Goal: Task Accomplishment & Management: Complete application form

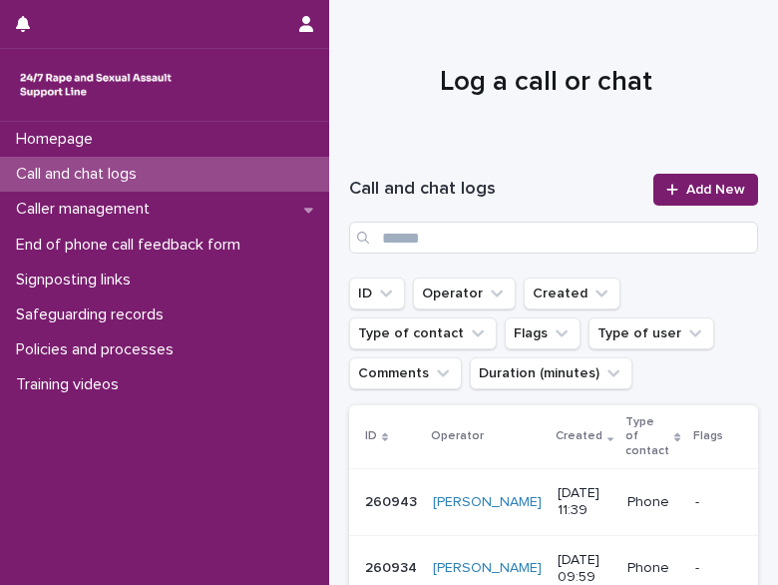
click at [695, 170] on div "Call and chat logs Add New" at bounding box center [553, 214] width 409 height 128
click at [687, 188] on span "Add New" at bounding box center [716, 190] width 59 height 14
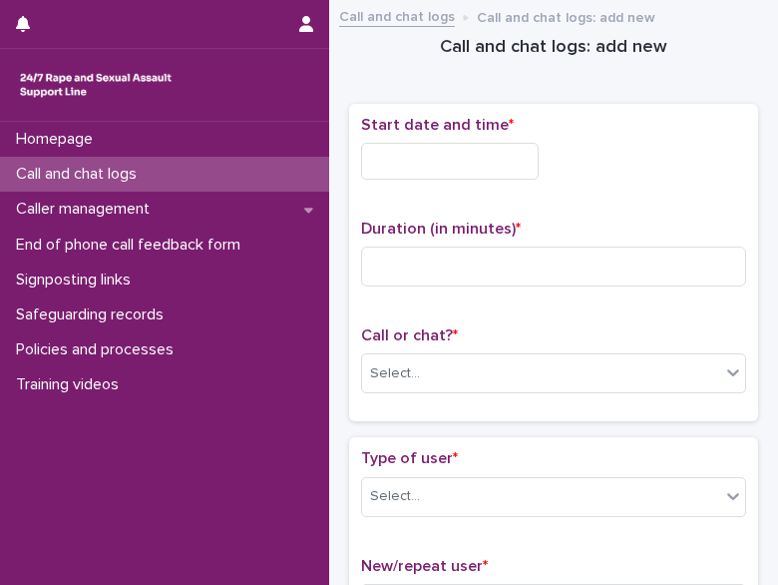
click at [497, 153] on input "text" at bounding box center [450, 161] width 178 height 37
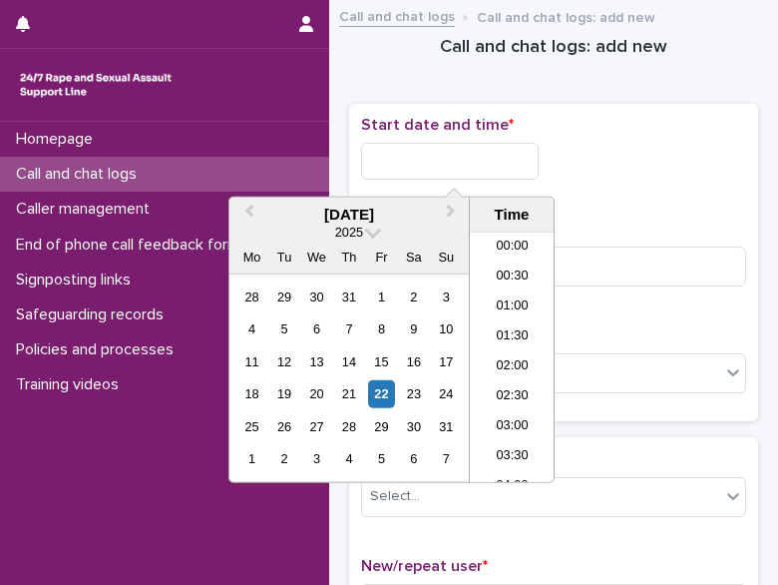
scroll to position [699, 0]
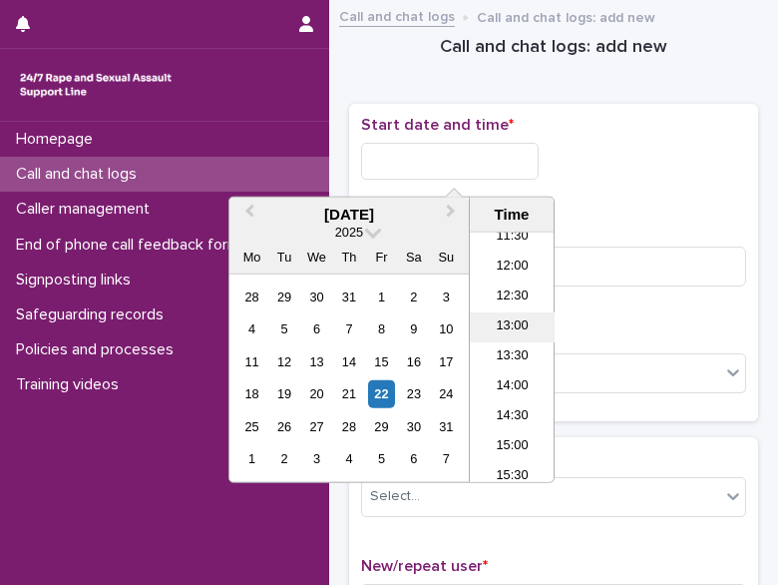
click at [513, 333] on li "13:00" at bounding box center [512, 327] width 85 height 30
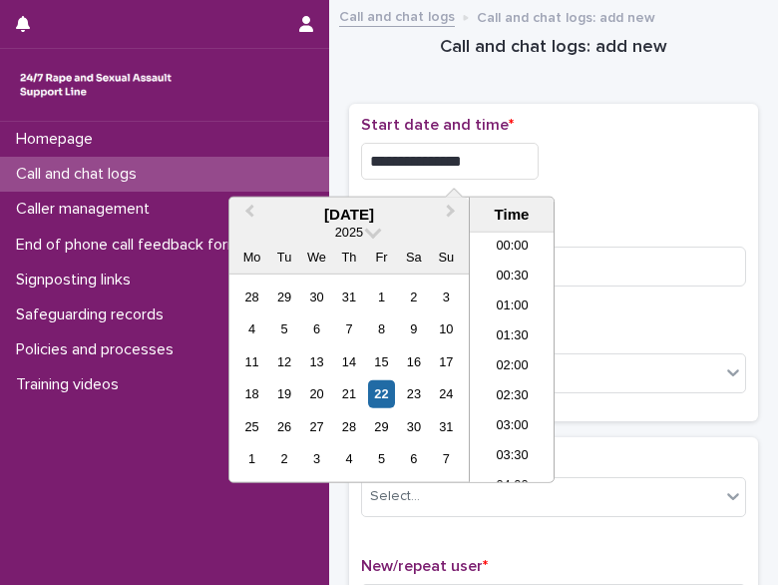
scroll to position [669, 0]
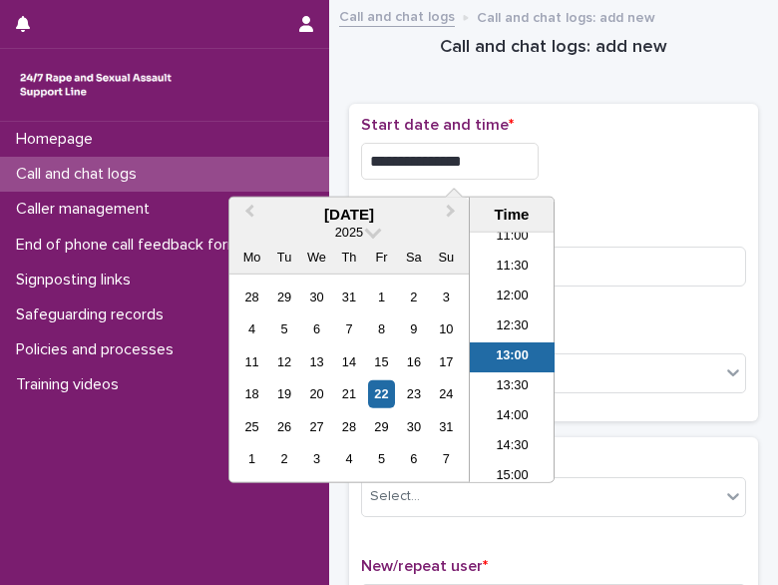
click at [497, 148] on input "**********" at bounding box center [450, 161] width 178 height 37
type input "**********"
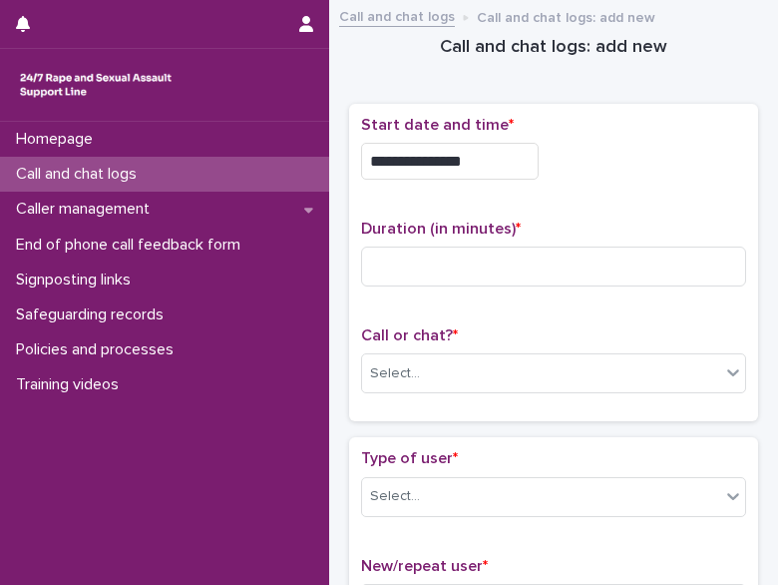
click at [585, 173] on div "**********" at bounding box center [553, 161] width 385 height 37
click at [453, 246] on input at bounding box center [553, 266] width 385 height 40
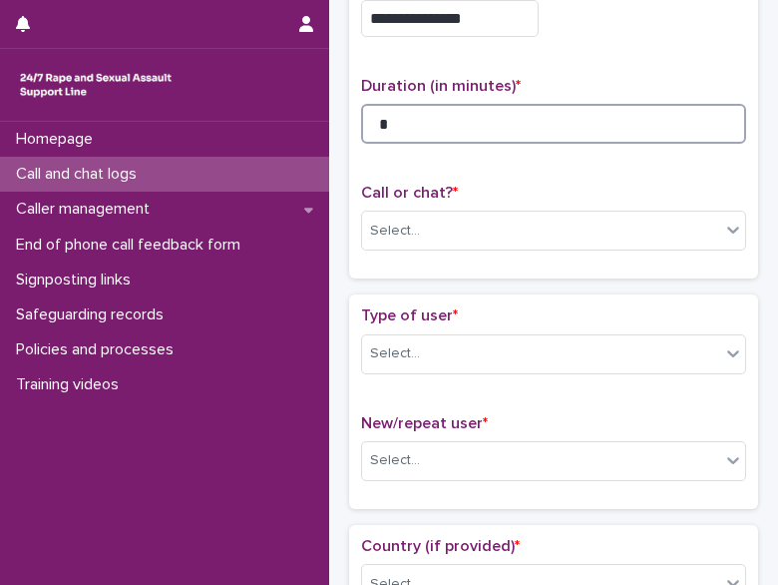
scroll to position [144, 0]
type input "*"
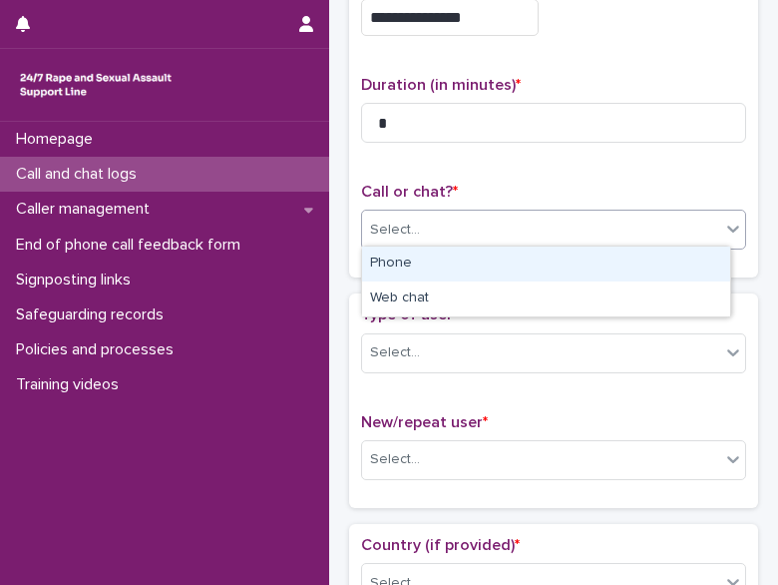
click at [416, 236] on div "Select..." at bounding box center [395, 230] width 50 height 21
click at [411, 266] on div "Phone" at bounding box center [546, 263] width 368 height 35
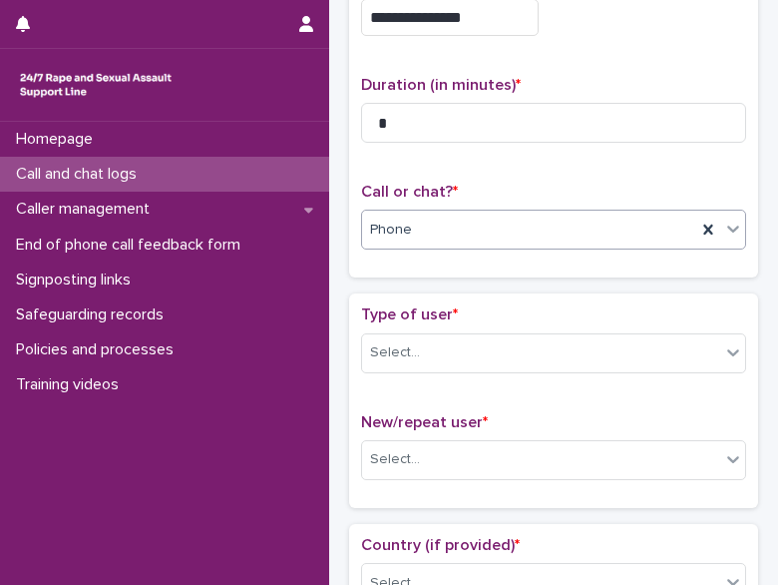
scroll to position [214, 0]
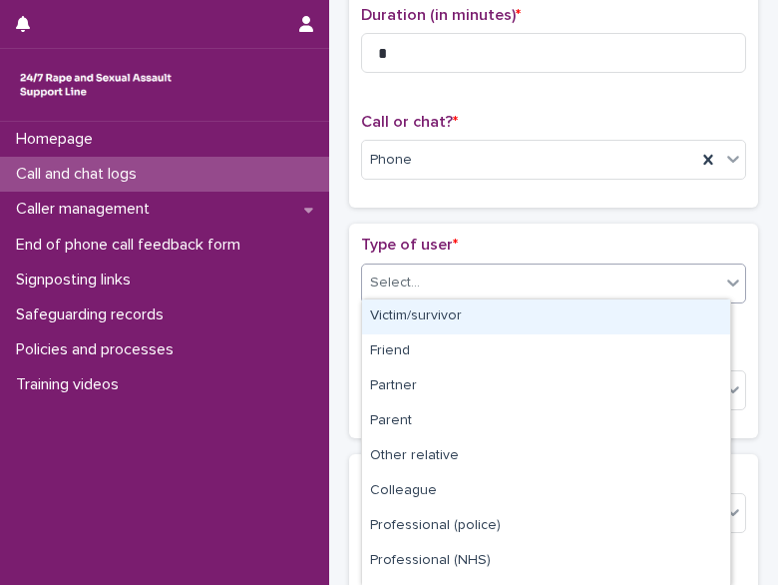
click at [410, 263] on div "Select..." at bounding box center [553, 283] width 385 height 40
click at [449, 308] on div "Victim/survivor" at bounding box center [546, 316] width 368 height 35
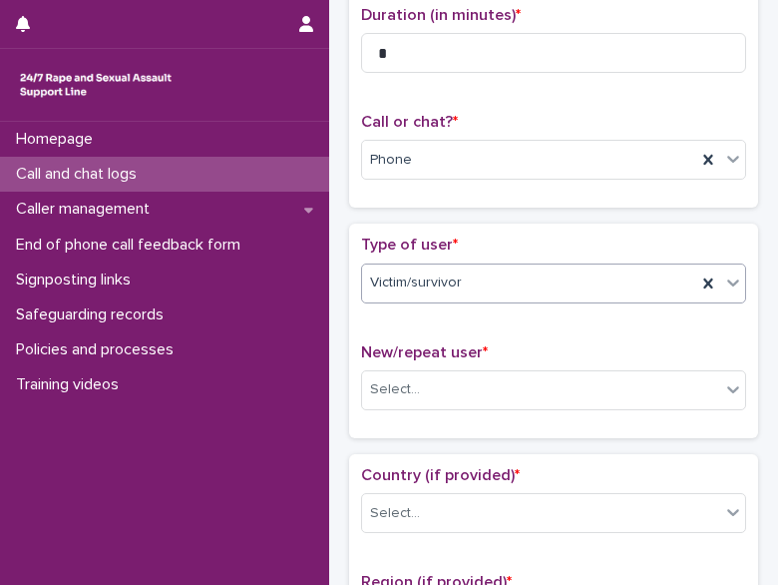
scroll to position [271, 0]
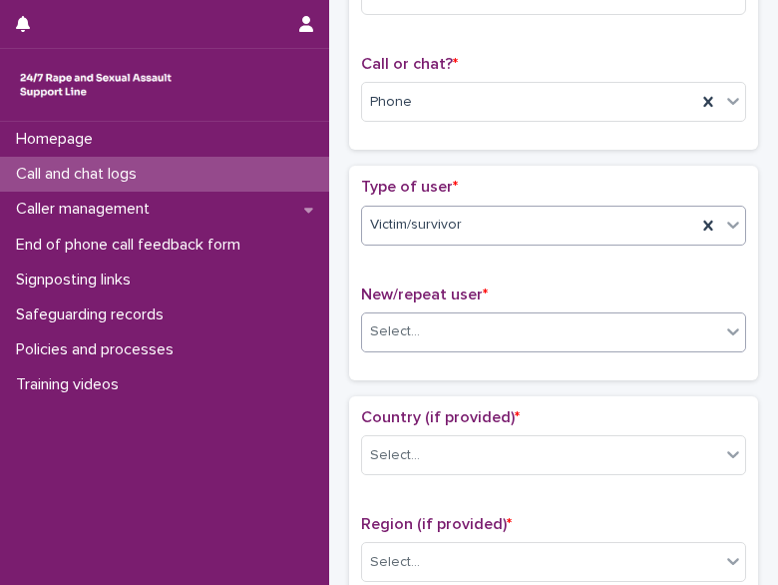
click at [405, 312] on div "Select..." at bounding box center [553, 332] width 385 height 40
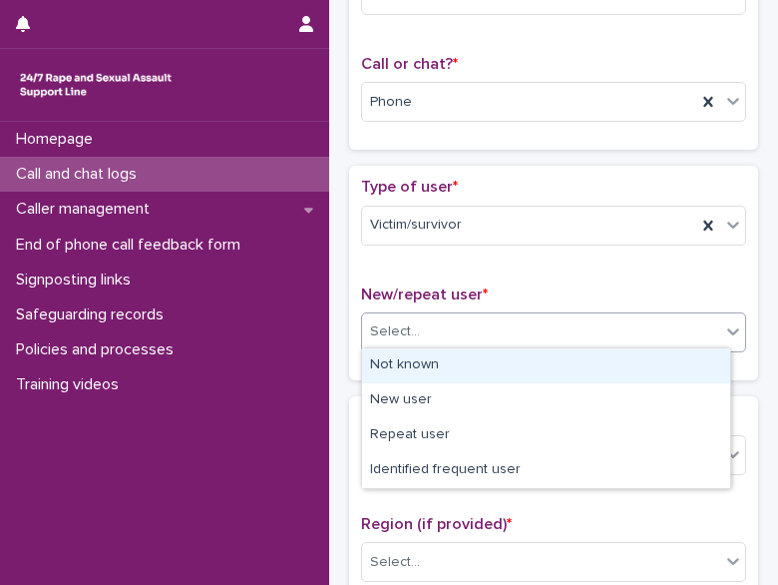
click at [424, 364] on div "Not known" at bounding box center [546, 365] width 368 height 35
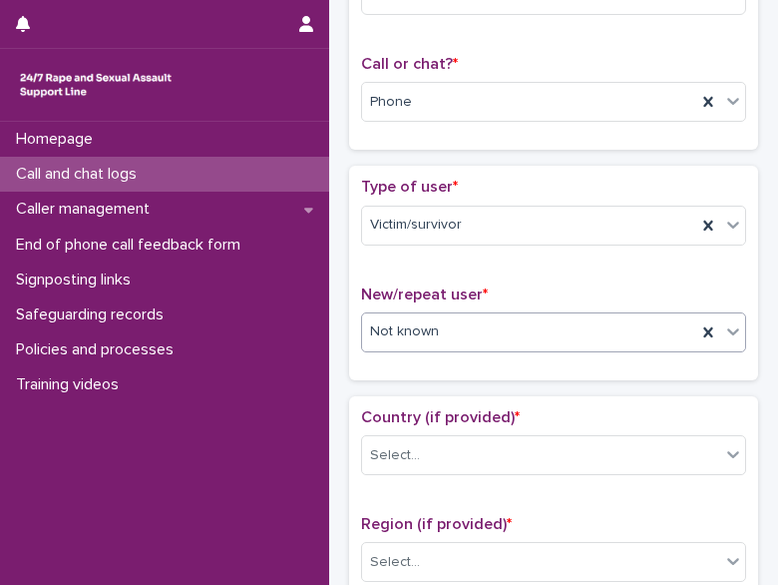
scroll to position [376, 0]
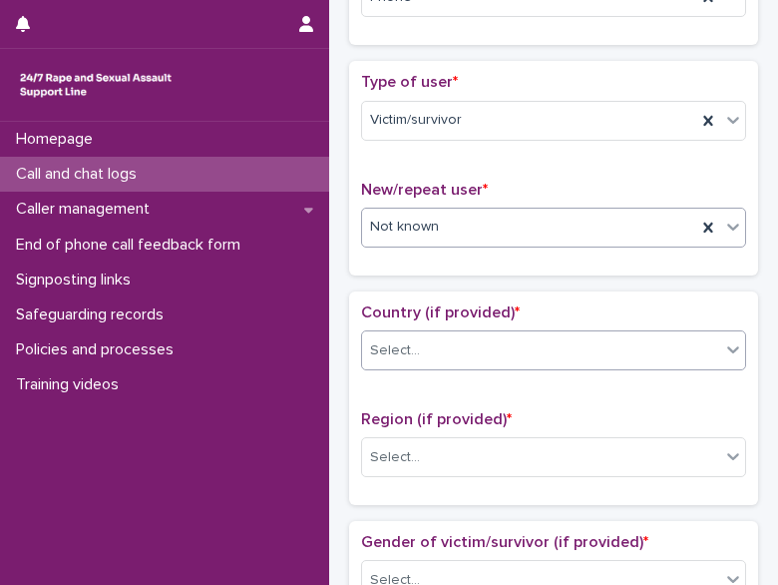
click at [410, 342] on div "Select..." at bounding box center [395, 350] width 50 height 21
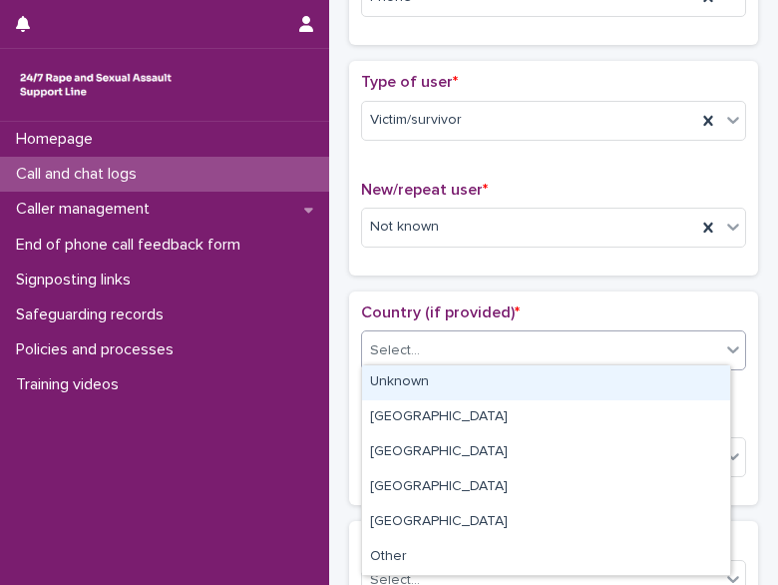
click at [455, 382] on div "Unknown" at bounding box center [546, 382] width 368 height 35
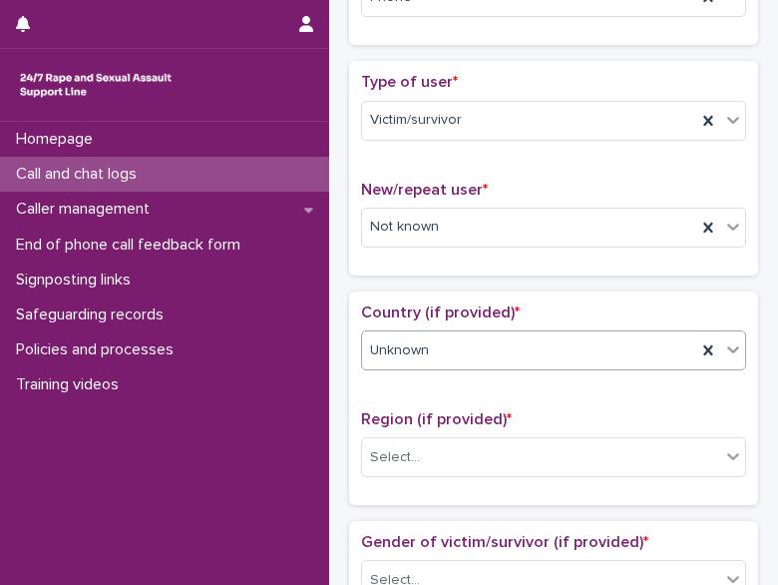
scroll to position [519, 0]
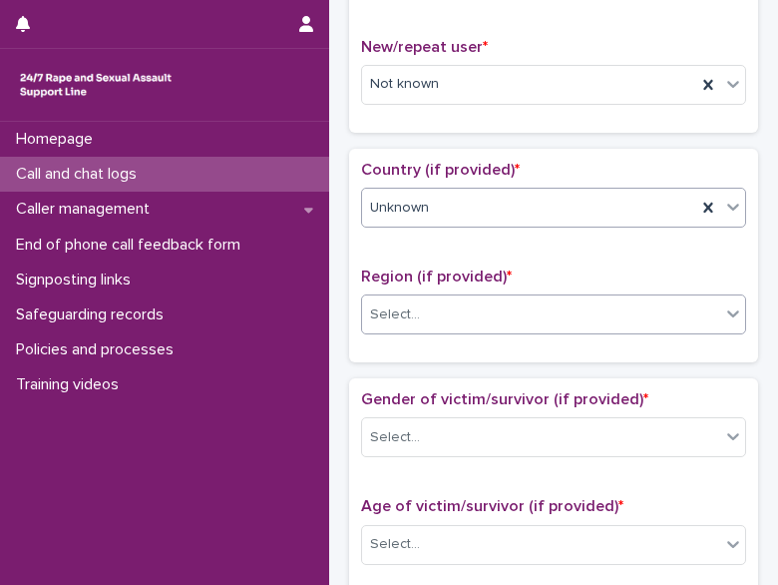
click at [427, 326] on div "Select..." at bounding box center [553, 314] width 385 height 40
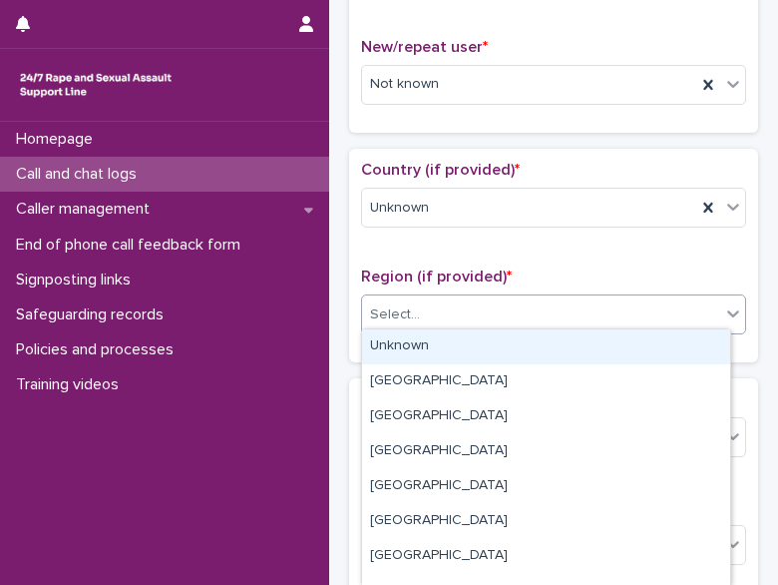
click at [458, 344] on div "Unknown" at bounding box center [546, 346] width 368 height 35
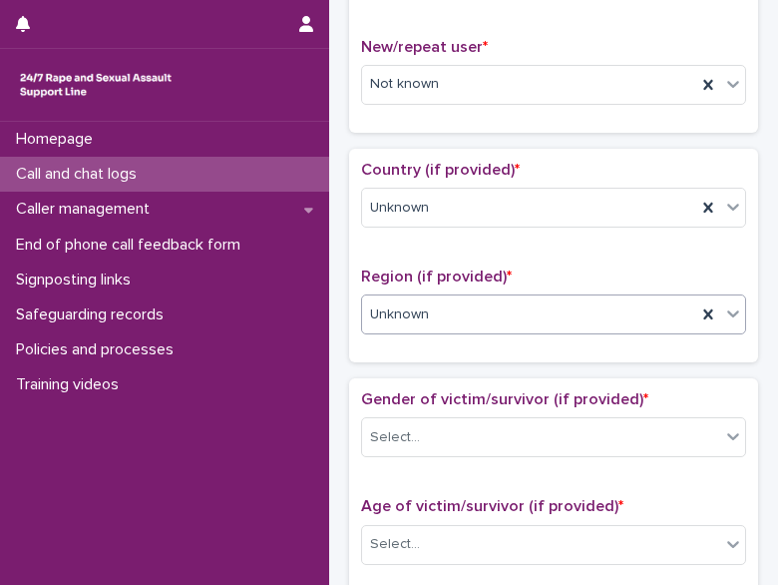
scroll to position [701, 0]
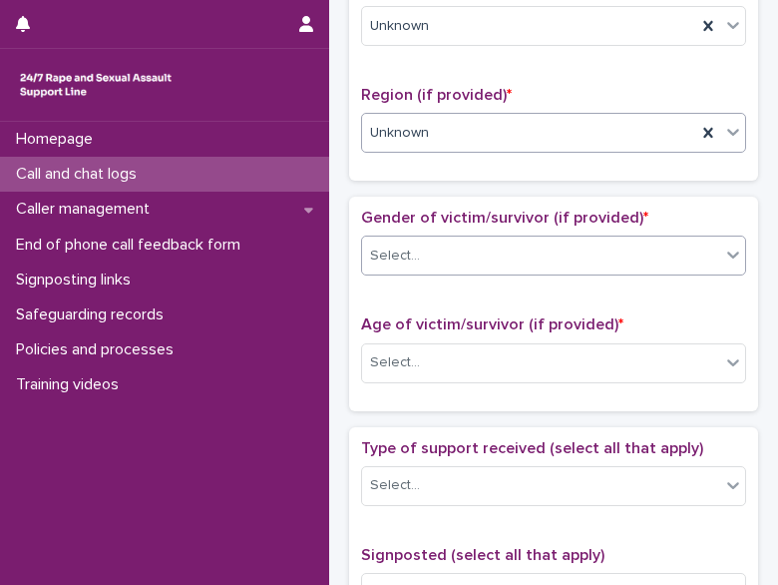
click at [402, 246] on div "Select..." at bounding box center [395, 255] width 50 height 21
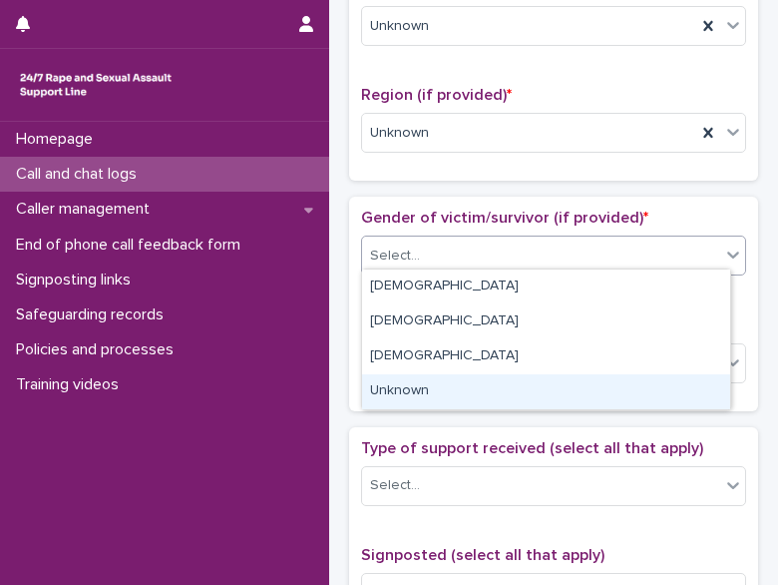
click at [405, 386] on div "Unknown" at bounding box center [546, 391] width 368 height 35
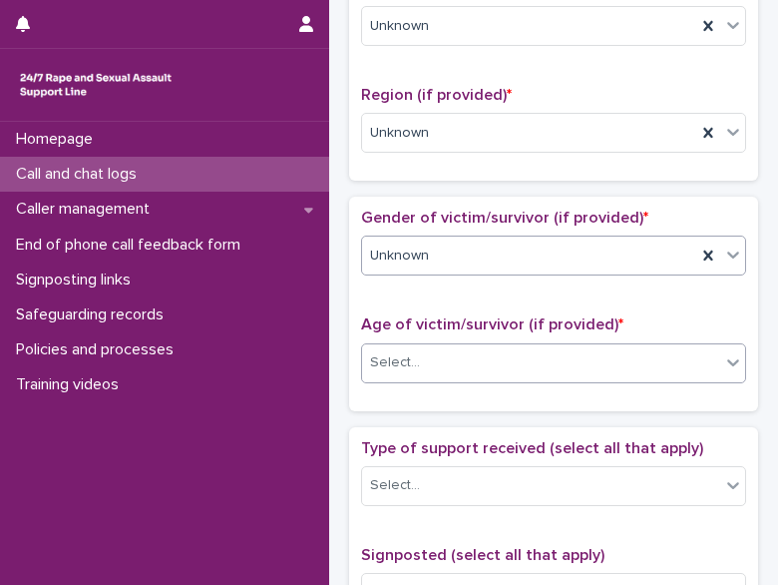
click at [400, 366] on div "Select..." at bounding box center [541, 362] width 358 height 33
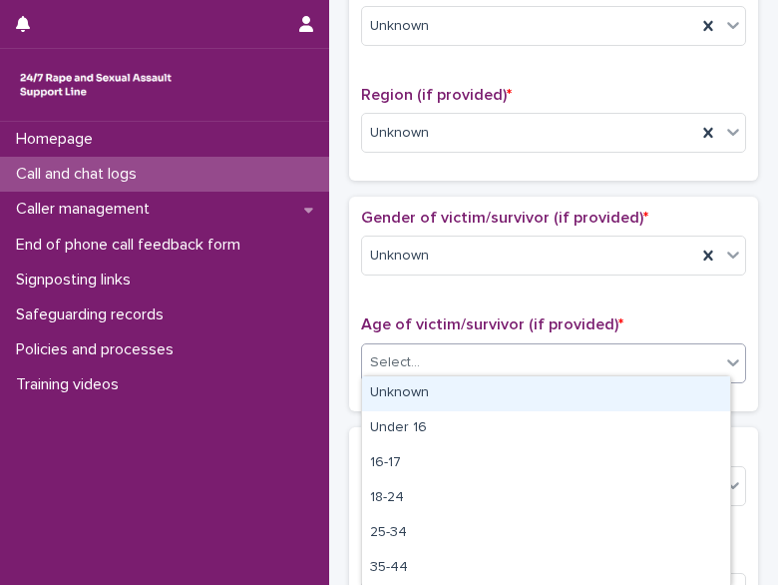
click at [442, 388] on div "Unknown" at bounding box center [546, 393] width 368 height 35
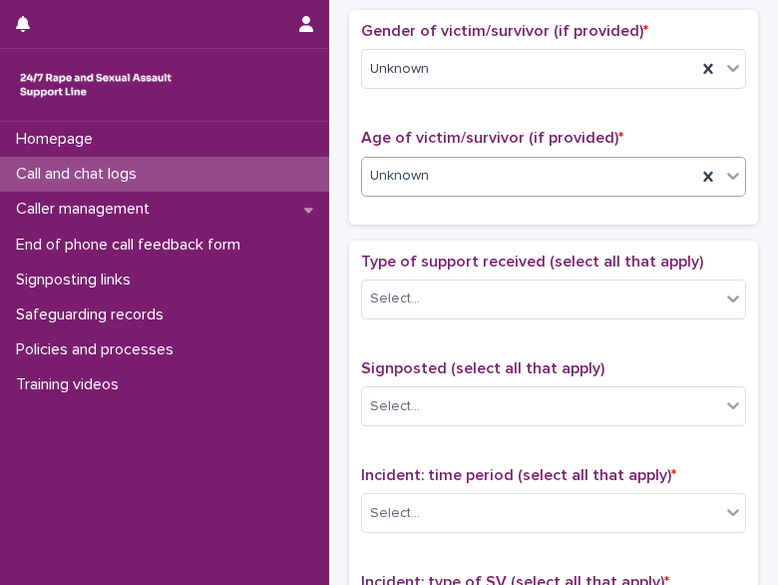
scroll to position [888, 0]
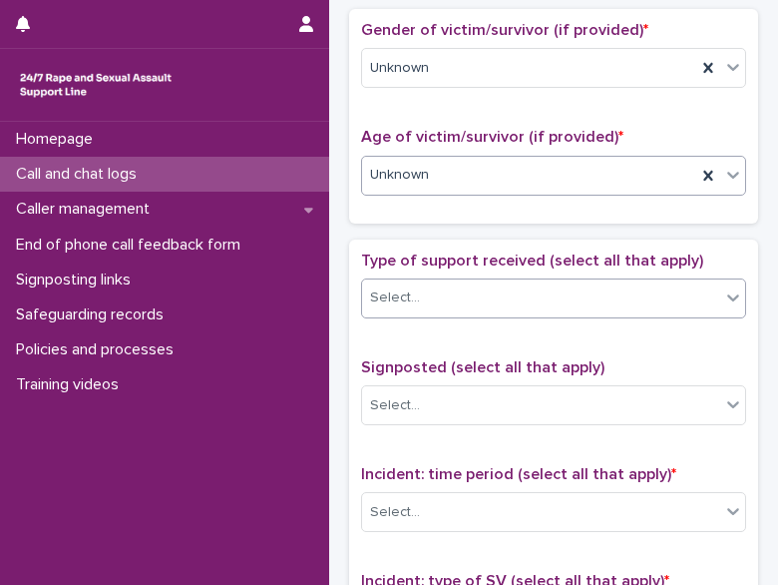
click at [405, 287] on div "Select..." at bounding box center [395, 297] width 50 height 21
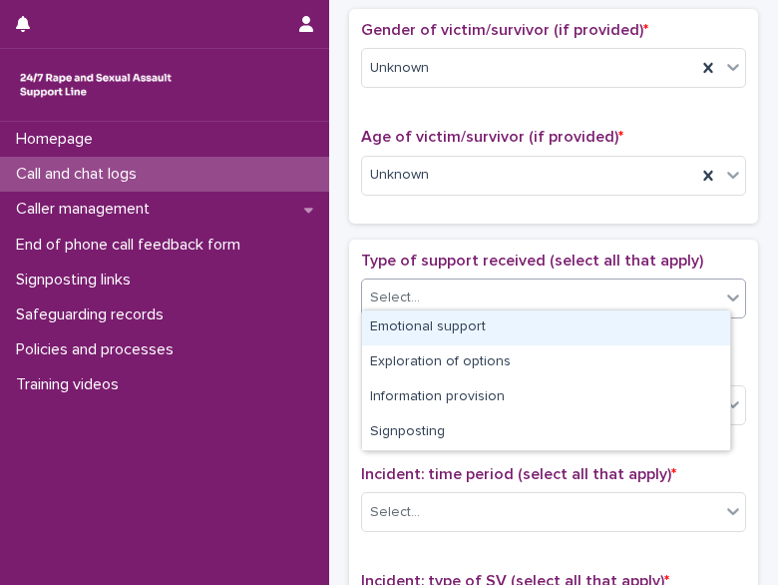
click at [418, 322] on div "Emotional support" at bounding box center [546, 327] width 368 height 35
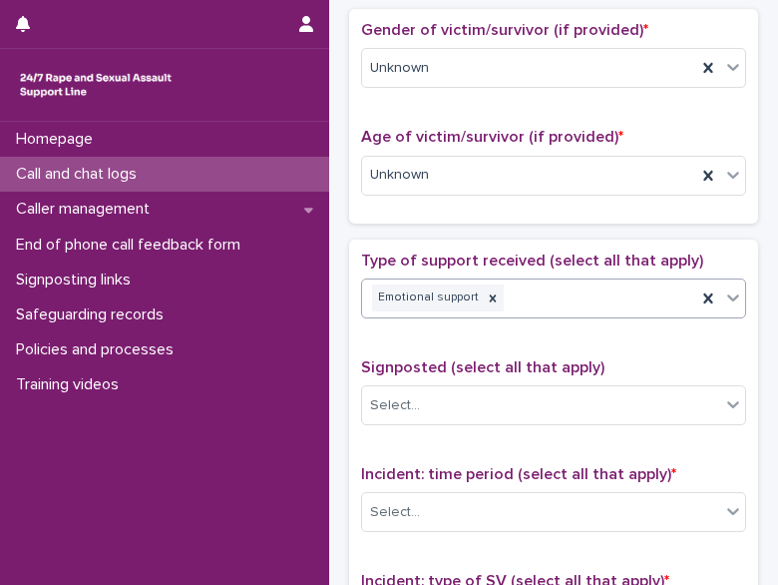
scroll to position [1119, 0]
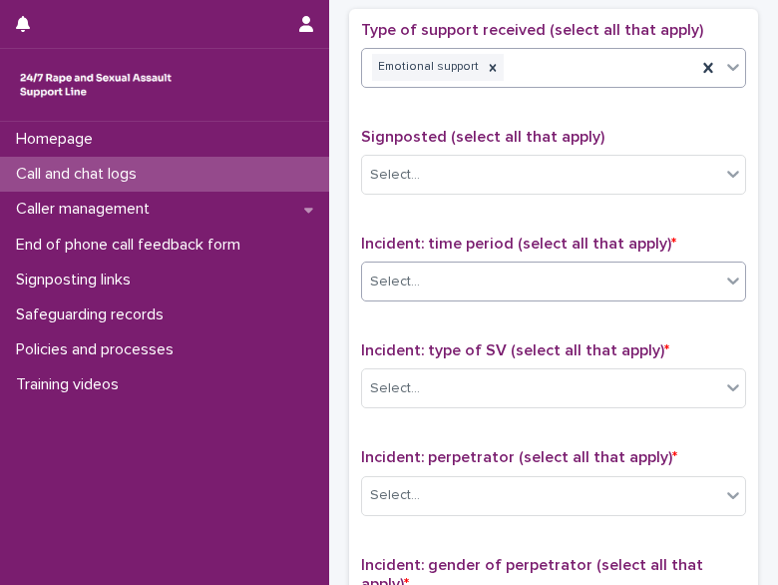
click at [397, 276] on div "Select..." at bounding box center [395, 281] width 50 height 21
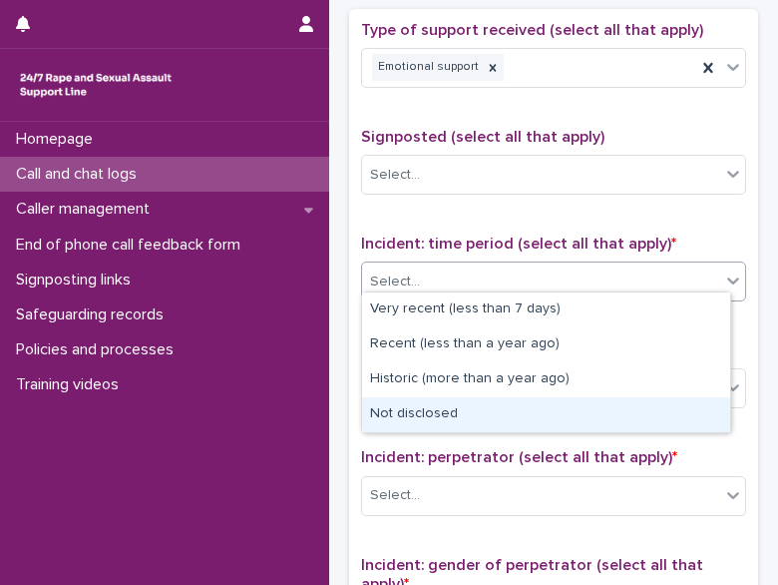
click at [420, 418] on div "Not disclosed" at bounding box center [546, 414] width 368 height 35
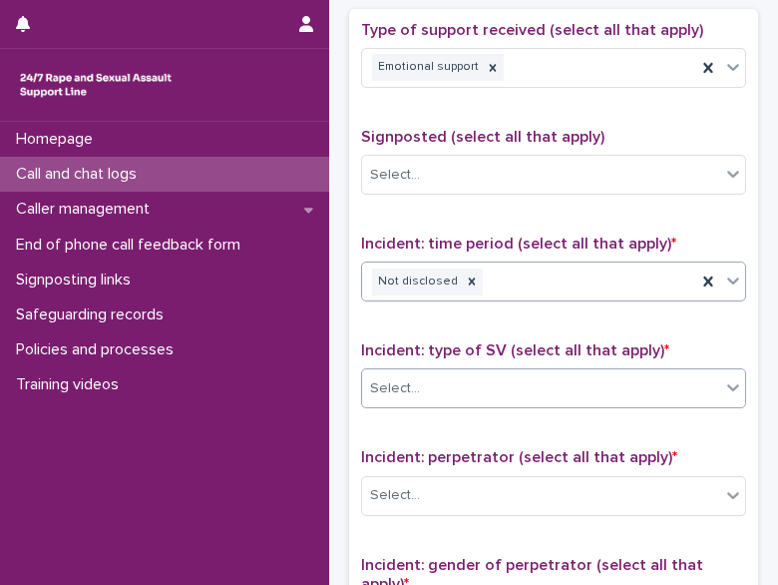
click at [447, 372] on div "Select..." at bounding box center [541, 388] width 358 height 33
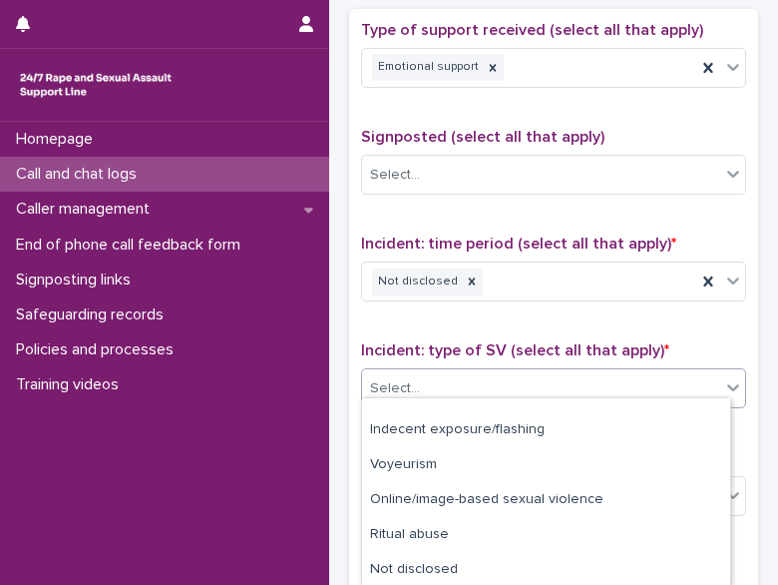
scroll to position [162, 0]
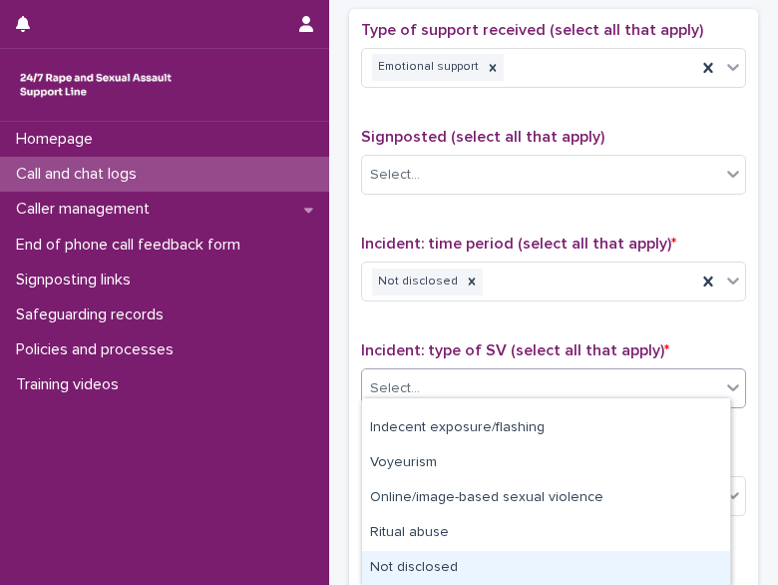
click at [421, 570] on div "Not disclosed" at bounding box center [546, 568] width 368 height 35
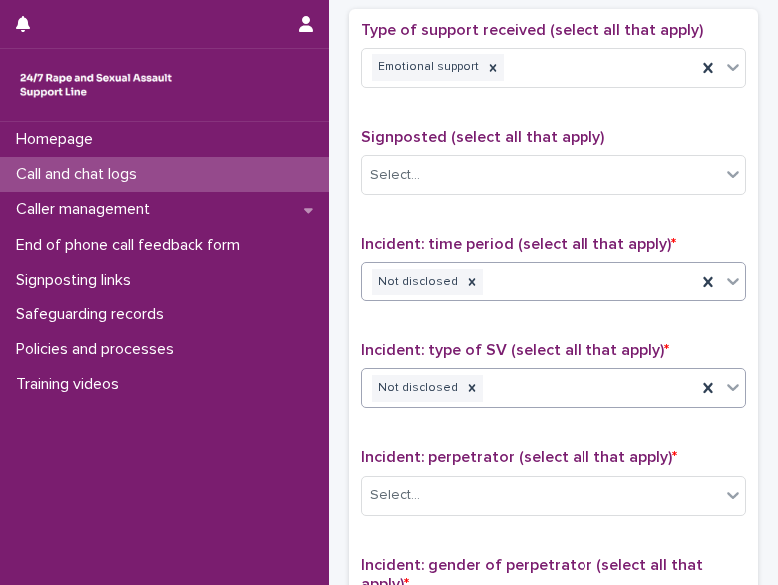
scroll to position [1374, 0]
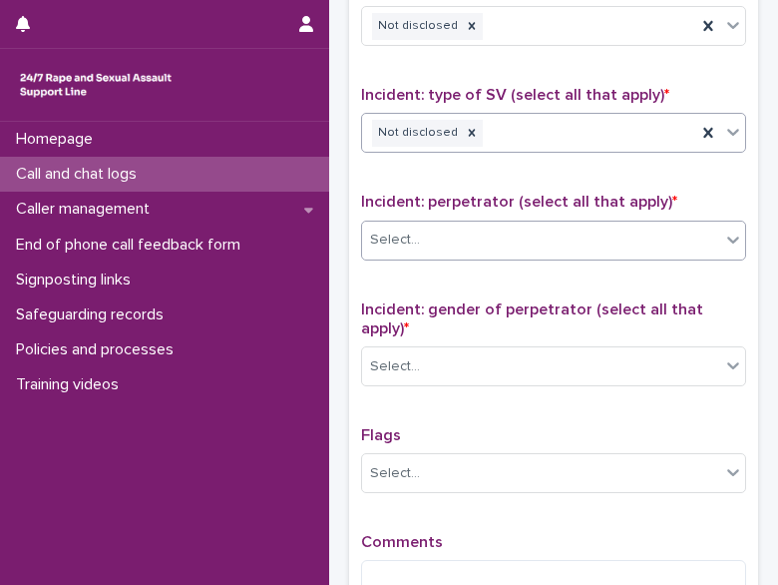
click at [421, 232] on div "Select..." at bounding box center [541, 240] width 358 height 33
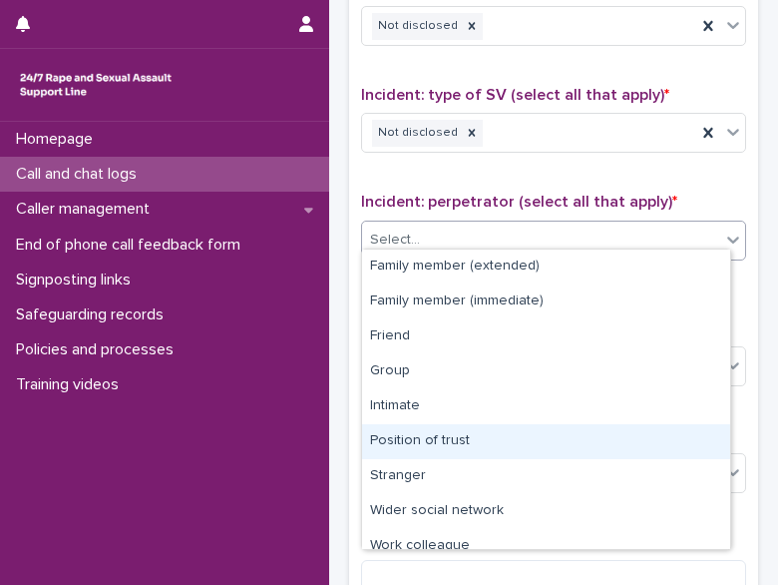
click at [430, 443] on div "Position of trust" at bounding box center [546, 441] width 368 height 35
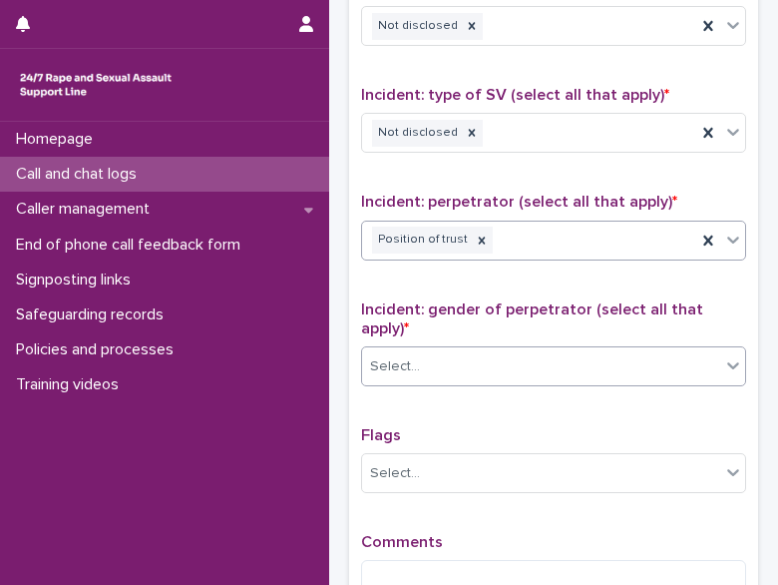
click at [435, 351] on div "Select..." at bounding box center [541, 366] width 358 height 33
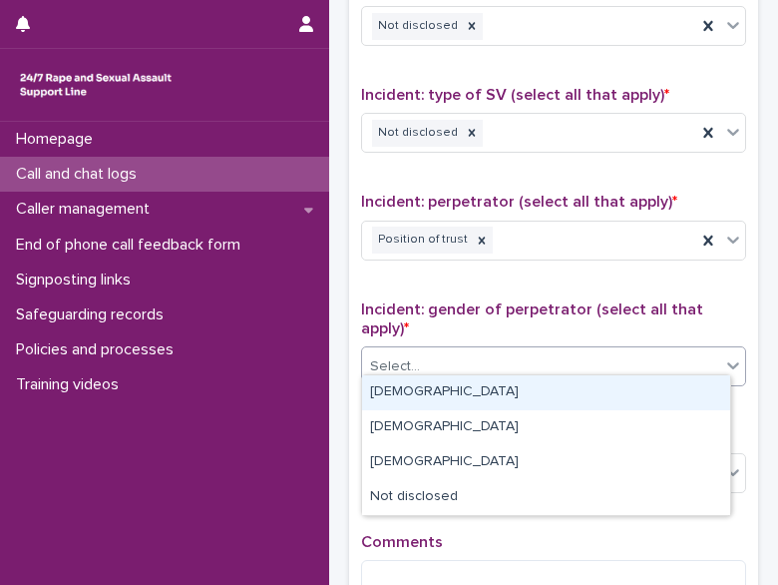
click at [423, 388] on div "Male" at bounding box center [546, 392] width 368 height 35
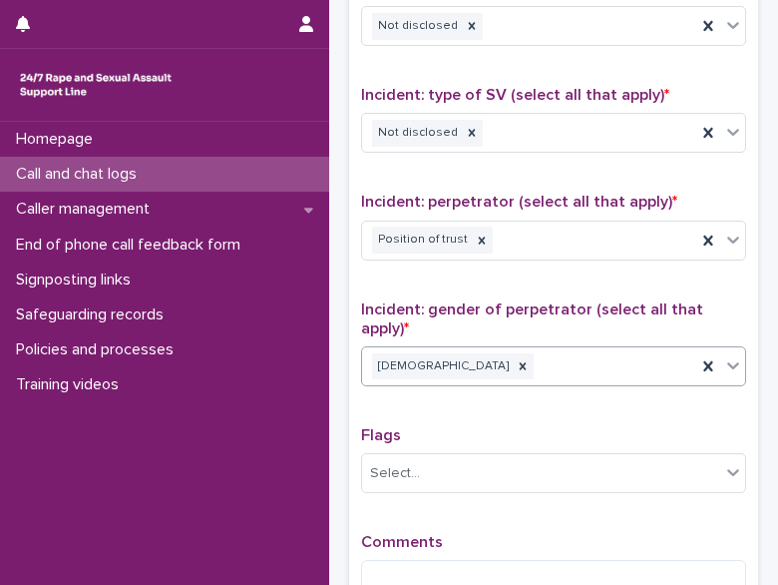
scroll to position [1495, 0]
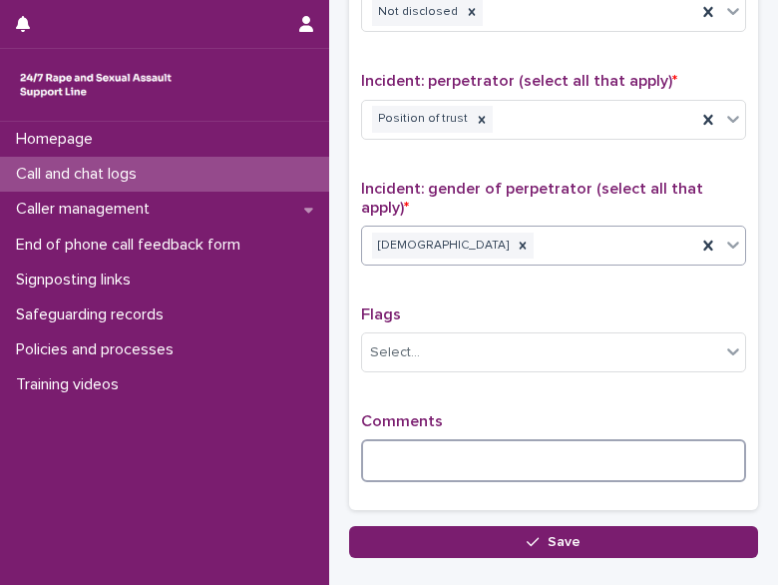
click at [391, 452] on textarea at bounding box center [553, 460] width 385 height 42
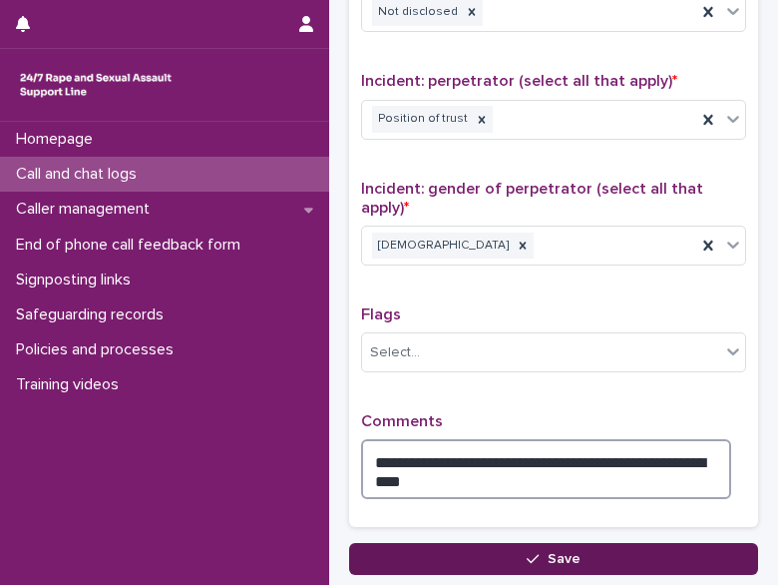
type textarea "**********"
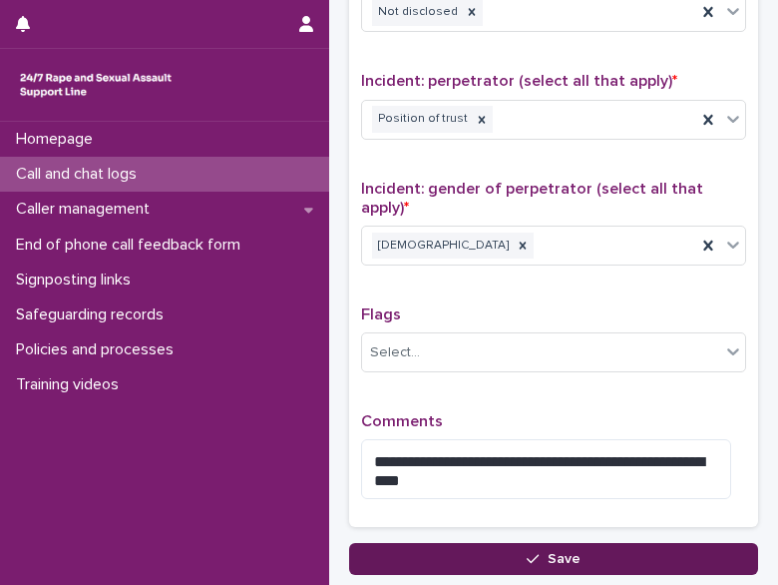
click at [385, 556] on button "Save" at bounding box center [553, 559] width 409 height 32
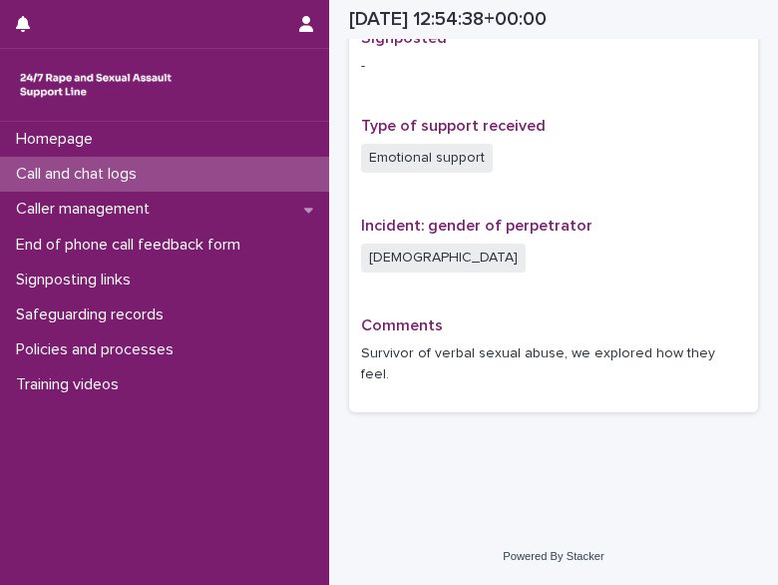
scroll to position [1291, 0]
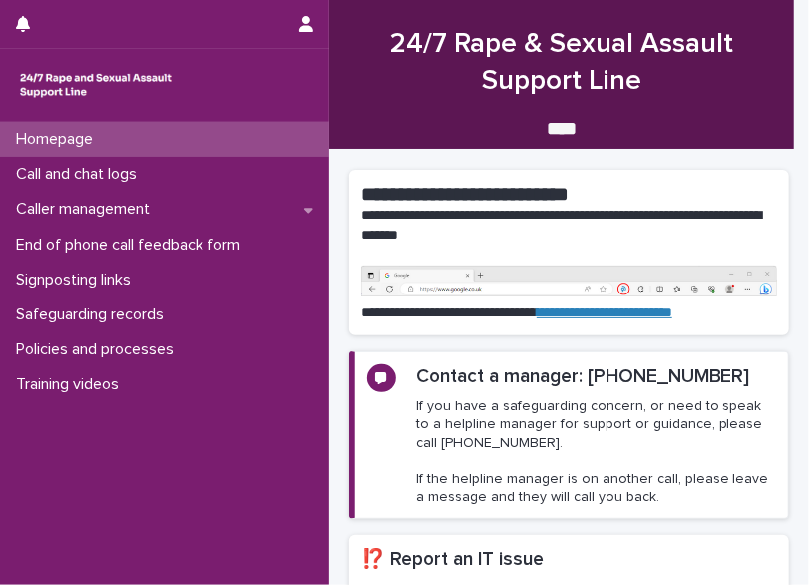
click at [110, 20] on div at bounding box center [150, 24] width 268 height 48
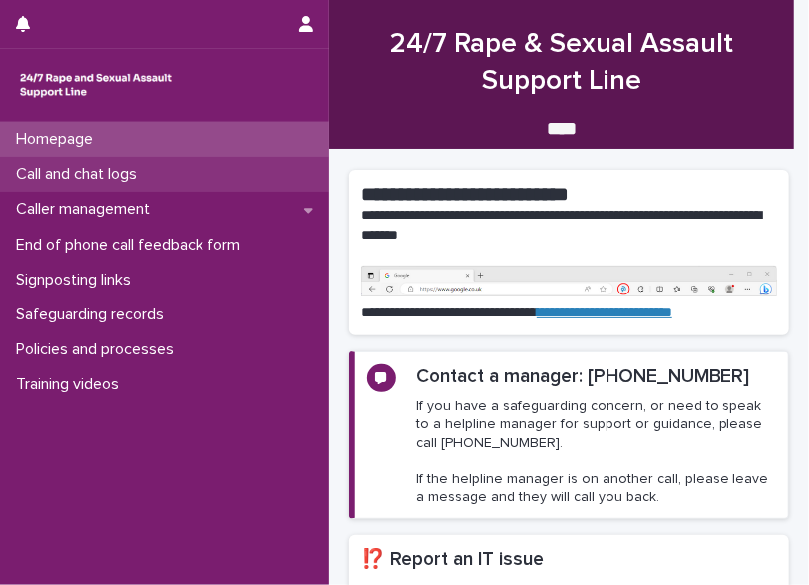
click at [56, 168] on p "Call and chat logs" at bounding box center [80, 174] width 145 height 19
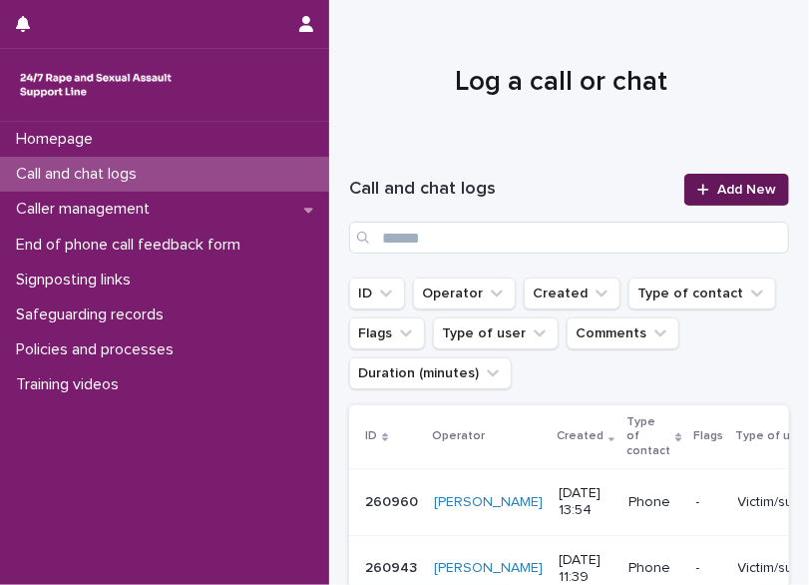
click at [717, 184] on span "Add New" at bounding box center [746, 190] width 59 height 14
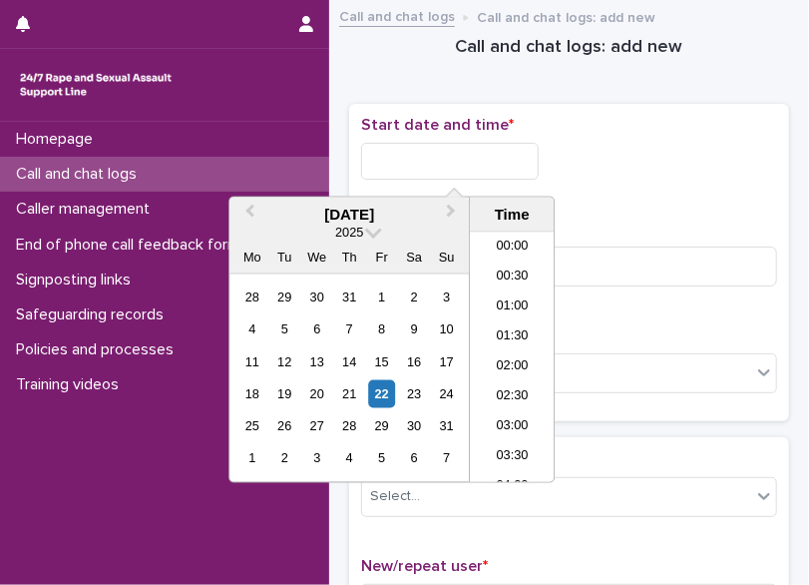
click at [433, 171] on input "text" at bounding box center [450, 161] width 178 height 37
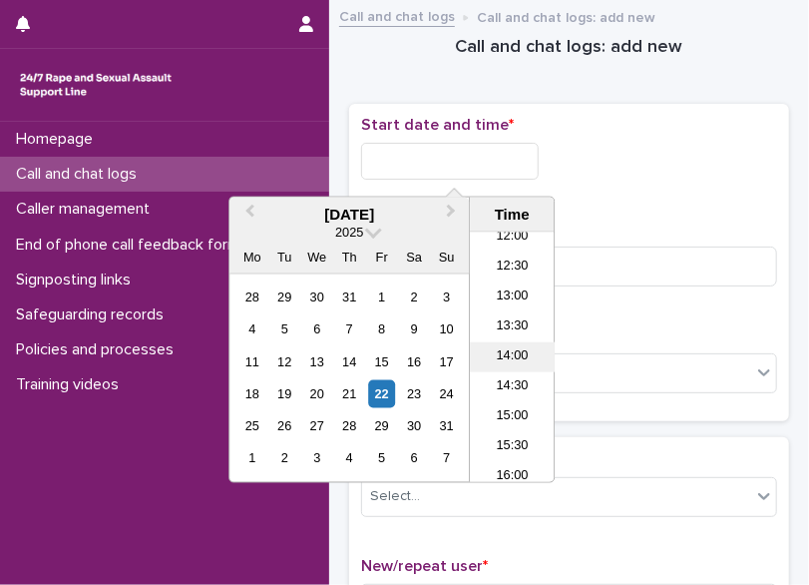
click at [507, 346] on li "14:00" at bounding box center [512, 357] width 85 height 30
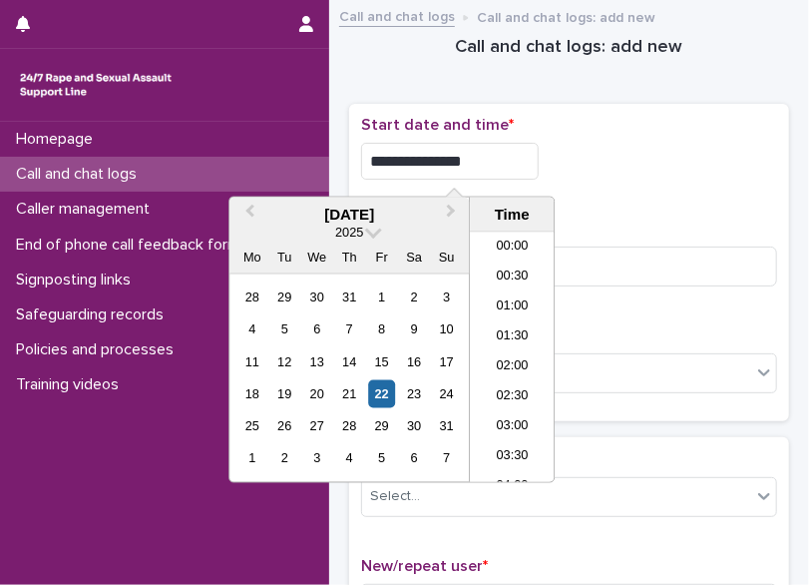
click at [504, 167] on input "**********" at bounding box center [450, 161] width 178 height 37
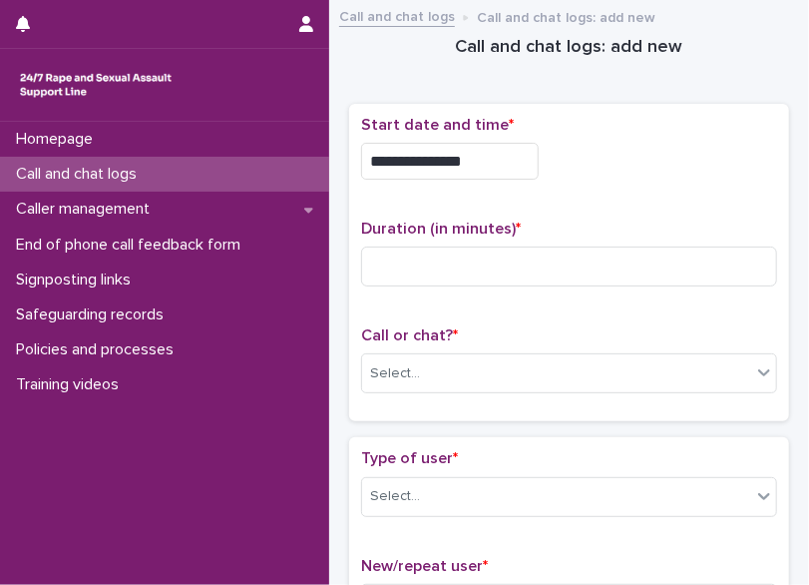
click at [669, 193] on div "**********" at bounding box center [569, 263] width 416 height 294
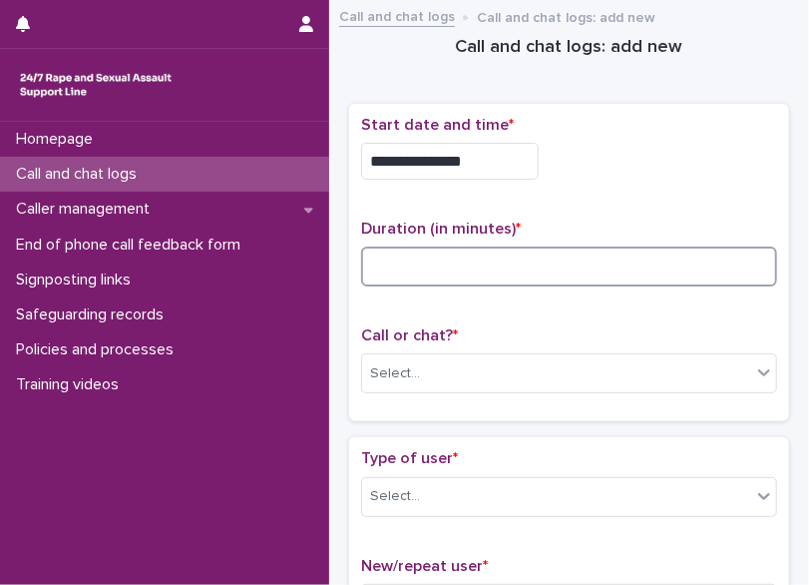
click at [406, 258] on input at bounding box center [569, 266] width 416 height 40
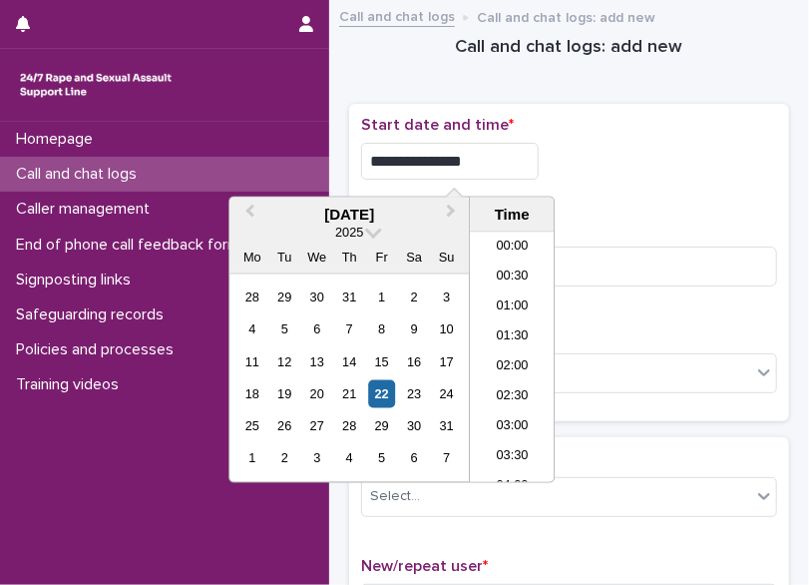
click at [483, 173] on input "**********" at bounding box center [450, 161] width 178 height 37
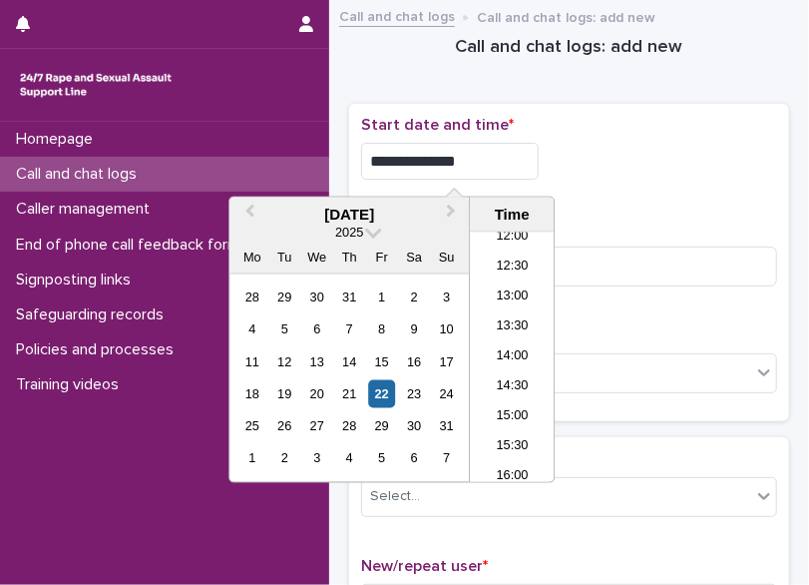
type input "**********"
click at [674, 191] on div "**********" at bounding box center [569, 156] width 416 height 80
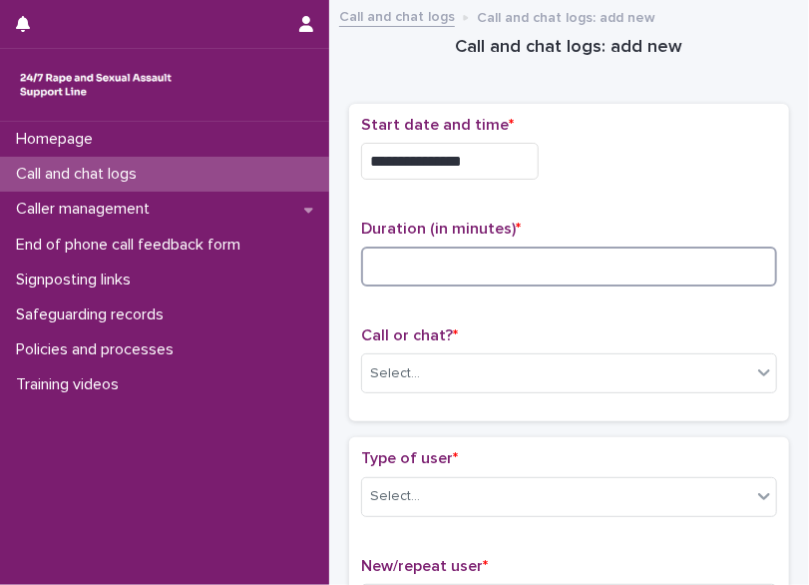
click at [435, 263] on input at bounding box center [569, 266] width 416 height 40
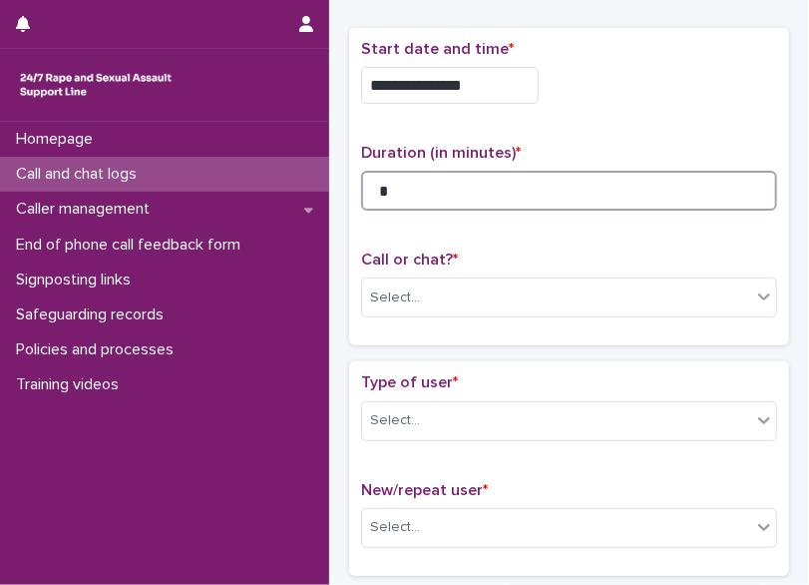
scroll to position [78, 0]
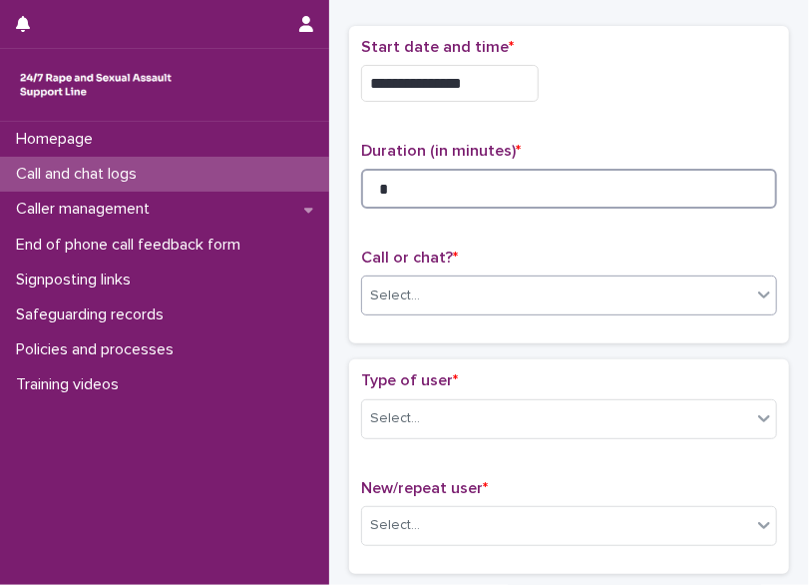
type input "*"
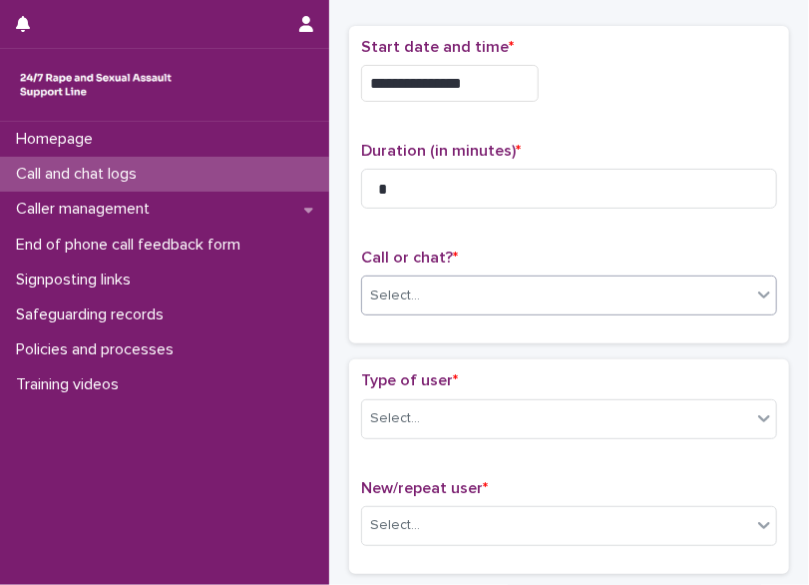
click at [414, 285] on div "Select..." at bounding box center [395, 295] width 50 height 21
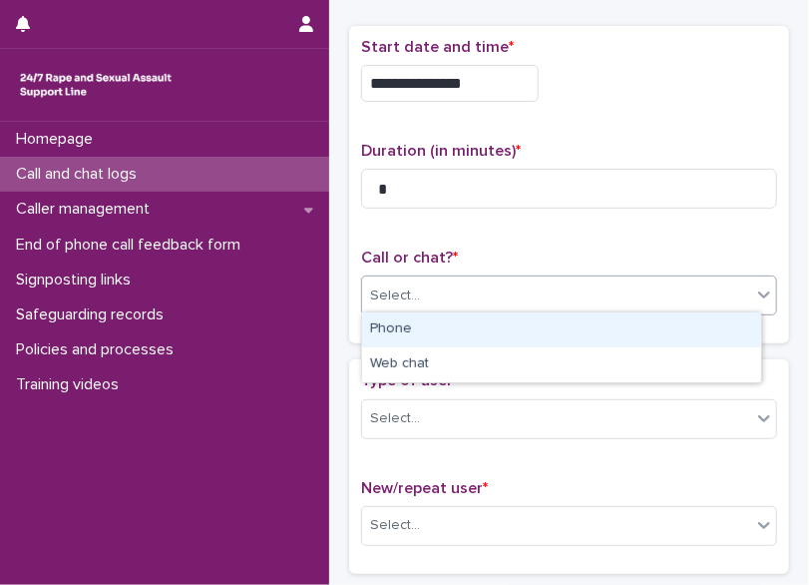
click at [436, 328] on div "Phone" at bounding box center [561, 329] width 399 height 35
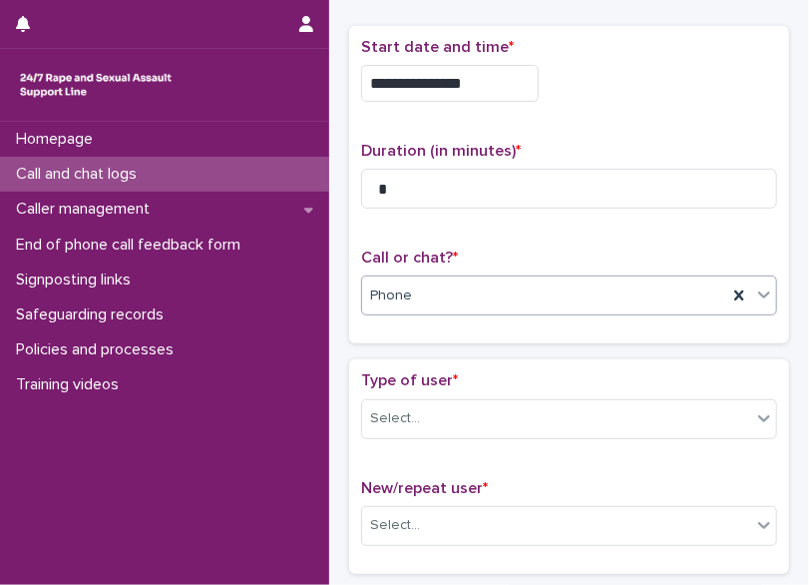
scroll to position [154, 0]
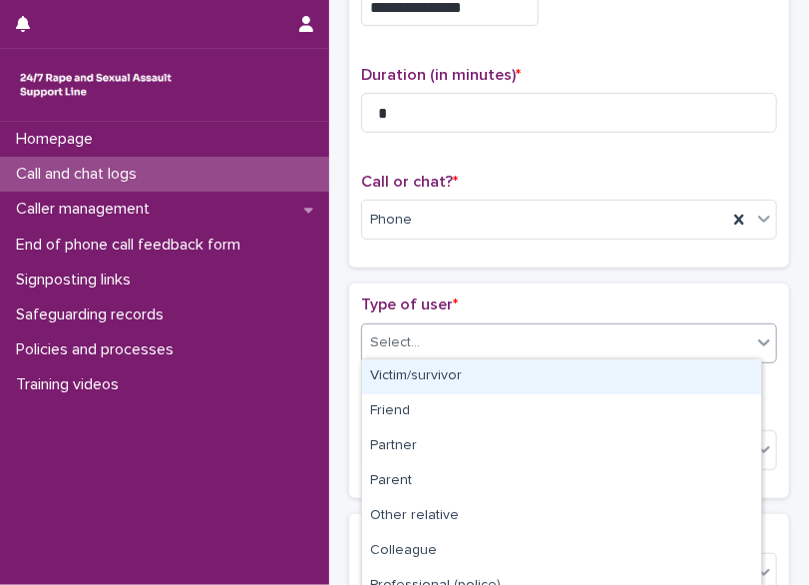
click at [436, 328] on div "Select..." at bounding box center [556, 342] width 389 height 33
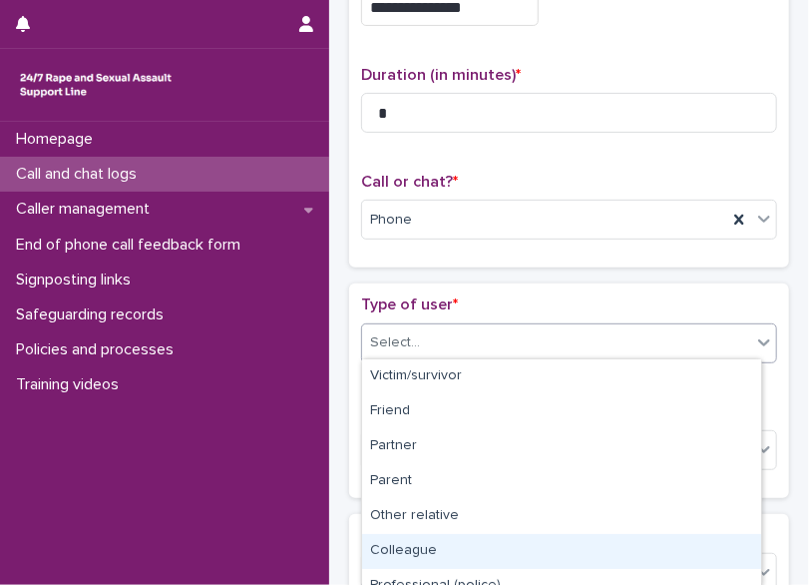
scroll to position [297, 0]
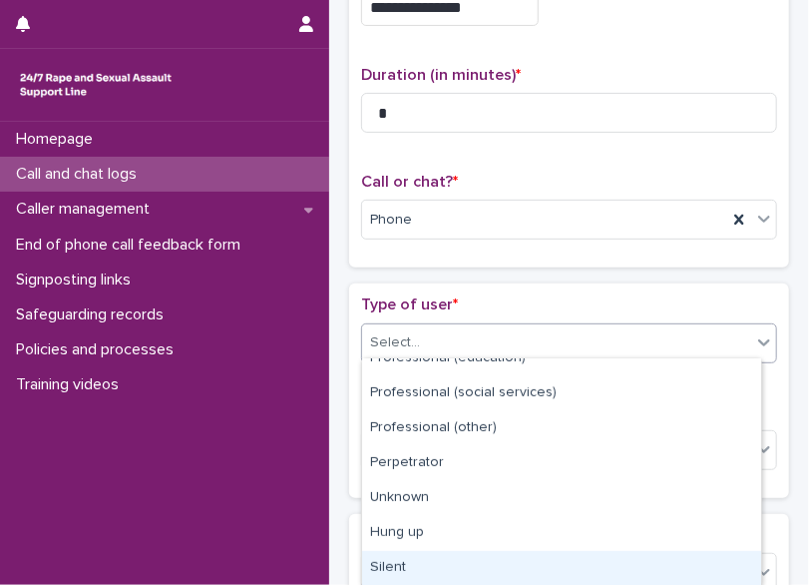
click at [429, 556] on div "Silent" at bounding box center [561, 568] width 399 height 35
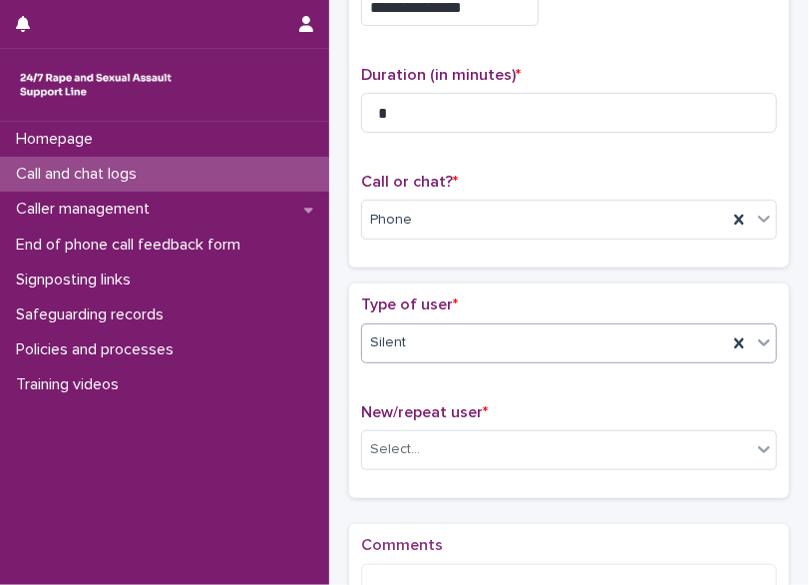
scroll to position [383, 0]
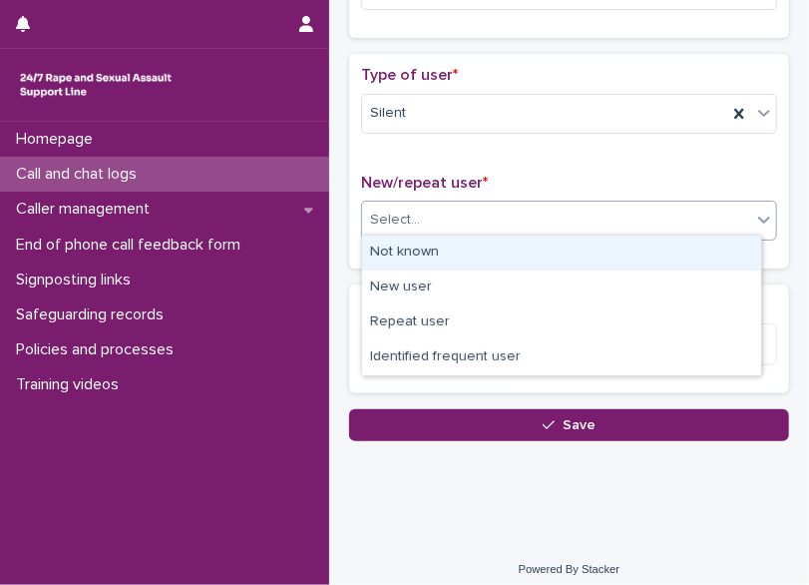
click at [385, 204] on div "Select..." at bounding box center [556, 220] width 389 height 33
click at [431, 254] on div "Not known" at bounding box center [561, 253] width 399 height 35
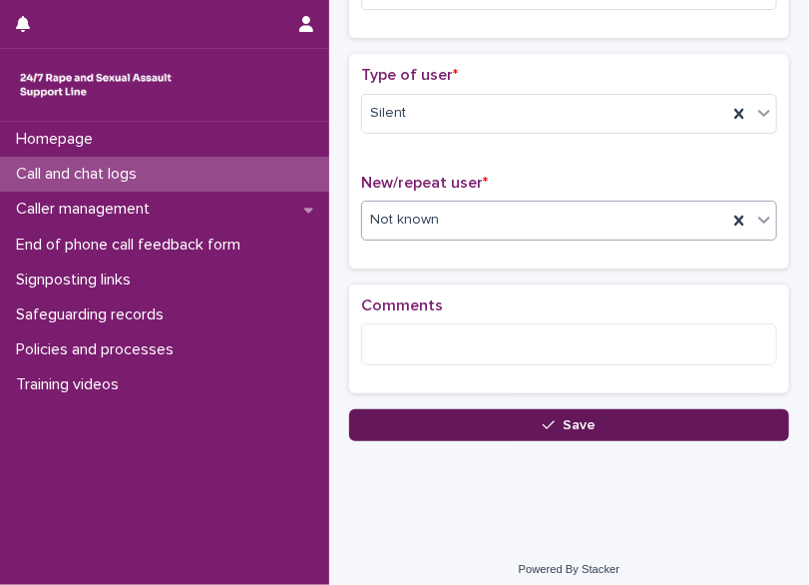
click at [423, 417] on button "Save" at bounding box center [569, 425] width 440 height 32
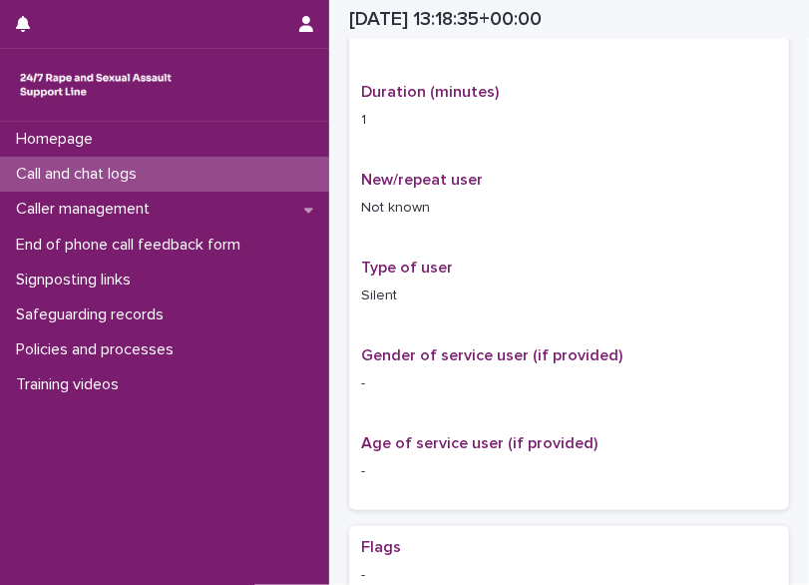
scroll to position [405, 0]
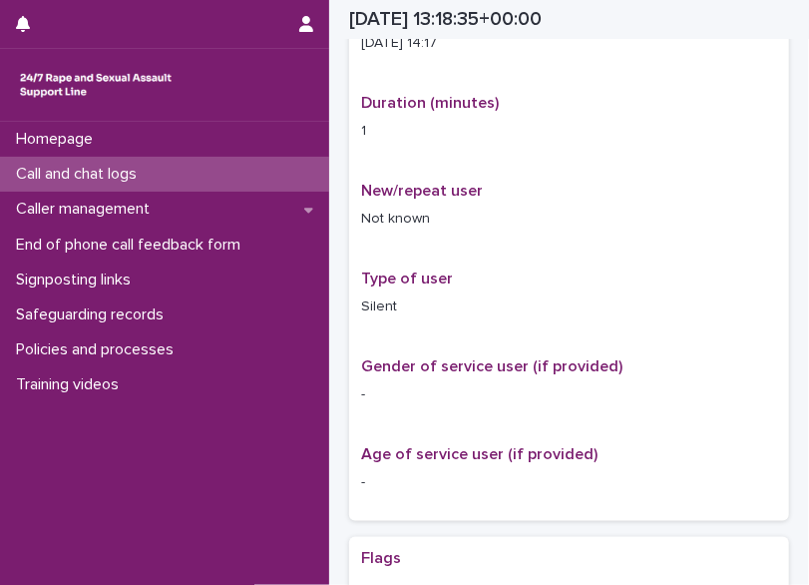
click at [78, 171] on p "Call and chat logs" at bounding box center [80, 174] width 145 height 19
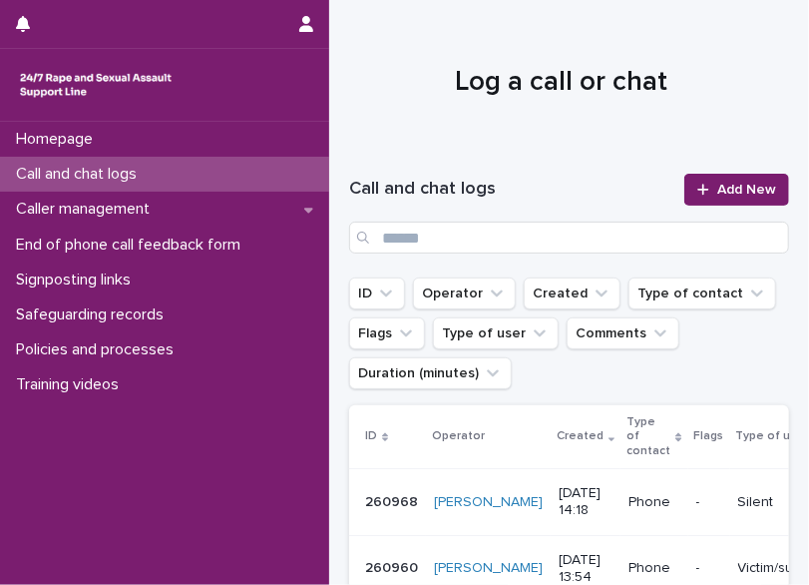
click at [481, 162] on div "Call and chat logs Add New" at bounding box center [569, 214] width 440 height 128
